Goal: Find specific page/section

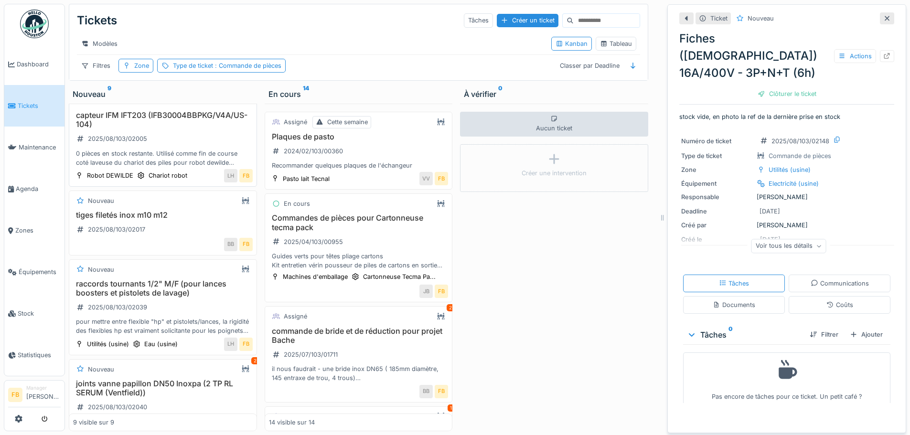
scroll to position [239, 0]
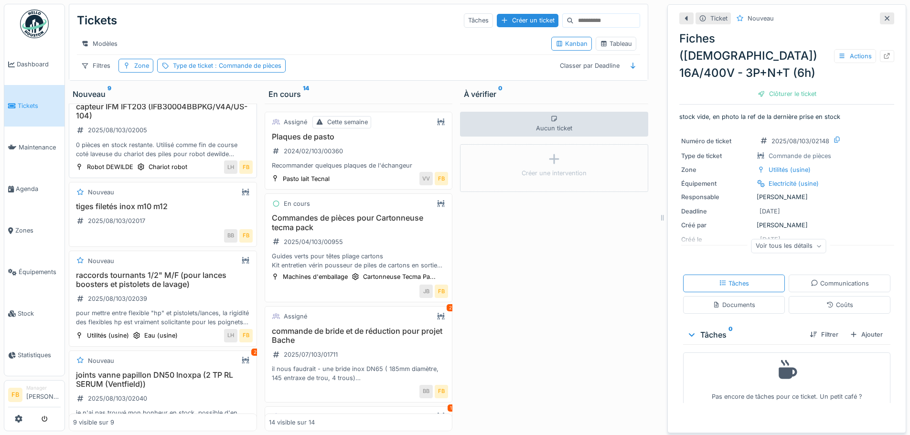
click at [181, 135] on div "capteur IFM IFT203 (IFB30004BBPKG/V4A/US-104) 2025/08/103/02005 0 pièces en sto…" at bounding box center [163, 130] width 180 height 56
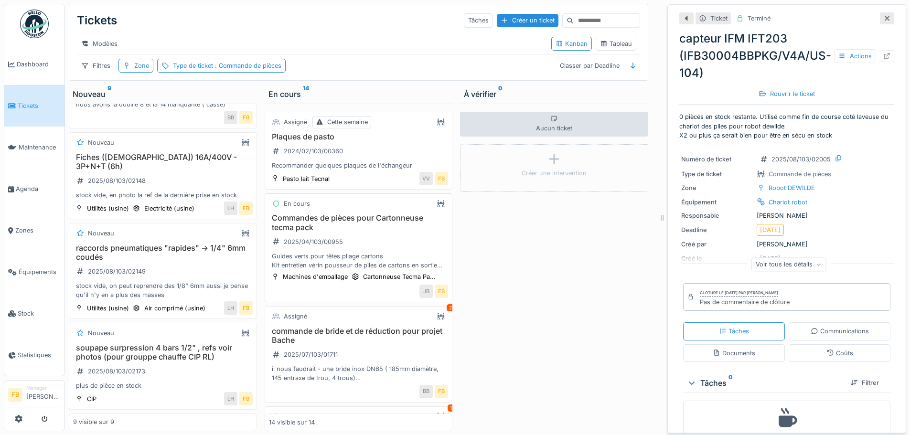
click at [377, 232] on h3 "Commandes de pièces pour Cartonneuse tecma pack" at bounding box center [359, 223] width 180 height 18
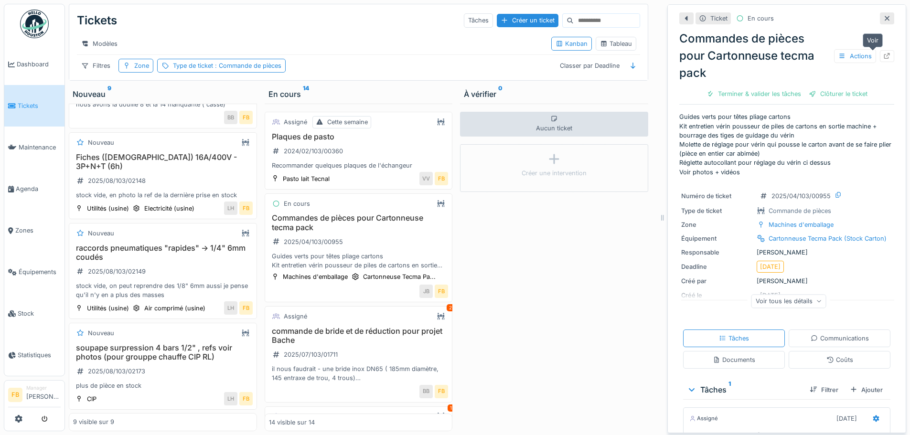
click at [883, 54] on icon at bounding box center [887, 56] width 8 height 6
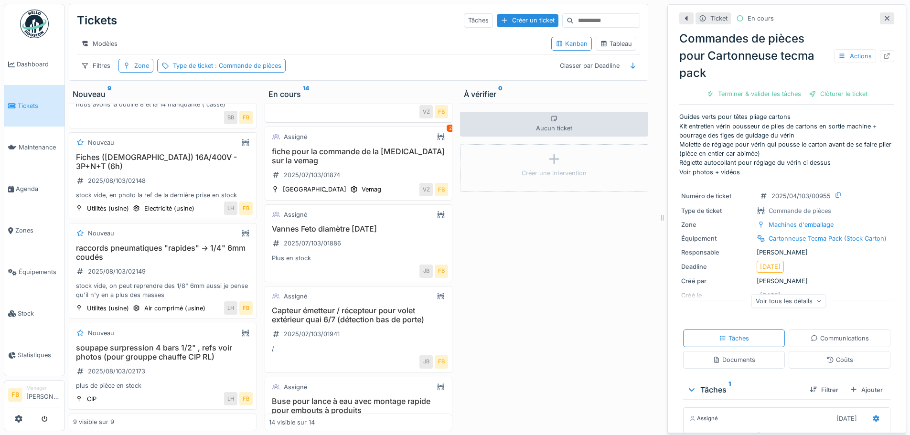
scroll to position [382, 0]
